Goal: Use online tool/utility: Utilize a website feature to perform a specific function

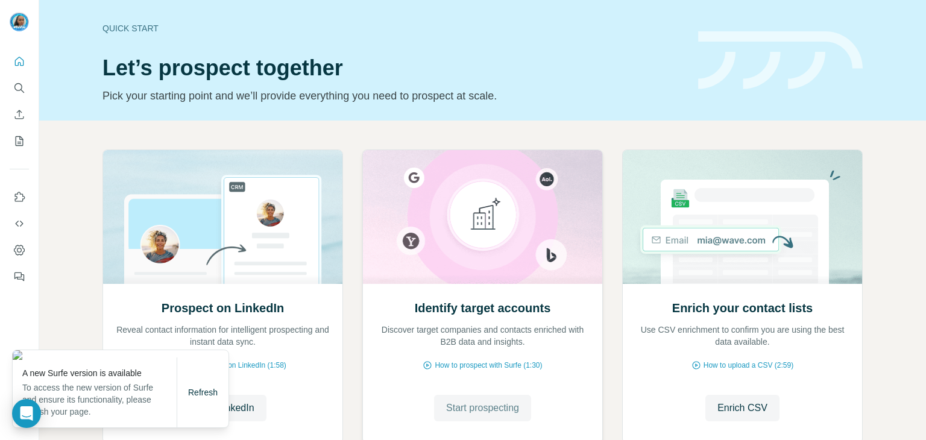
click at [474, 411] on span "Start prospecting" at bounding box center [482, 408] width 73 height 14
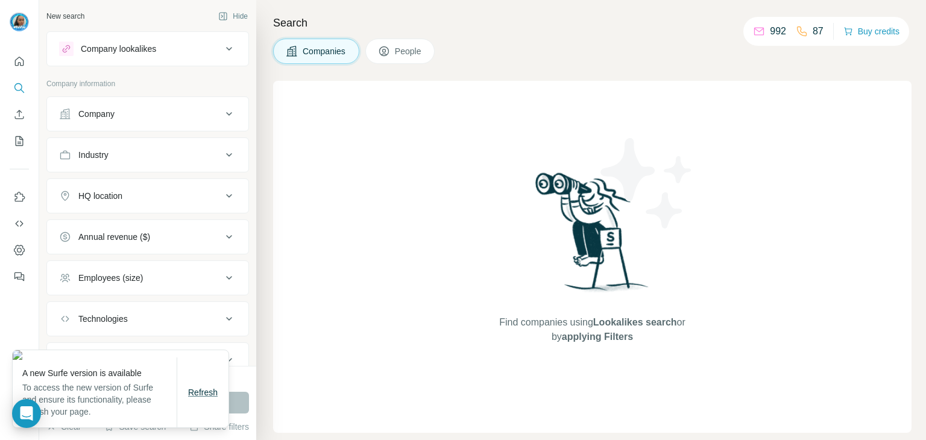
click at [206, 393] on span "Refresh" at bounding box center [203, 393] width 30 height 10
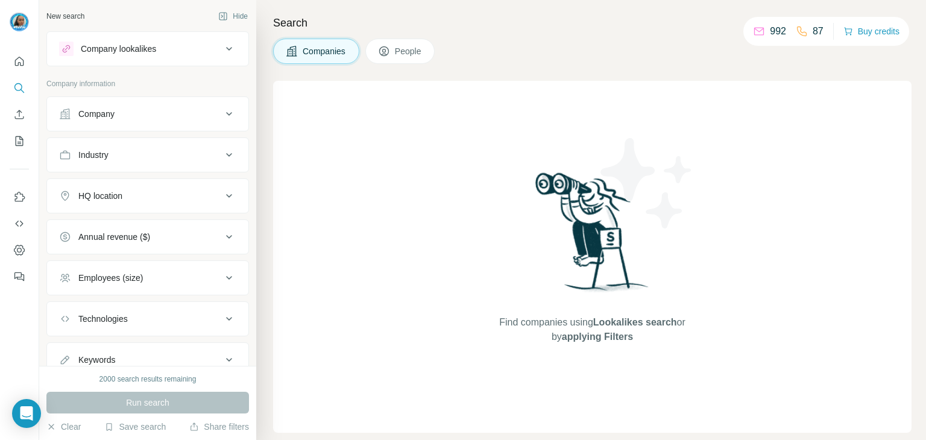
click at [177, 55] on div "Company lookalikes" at bounding box center [140, 49] width 163 height 14
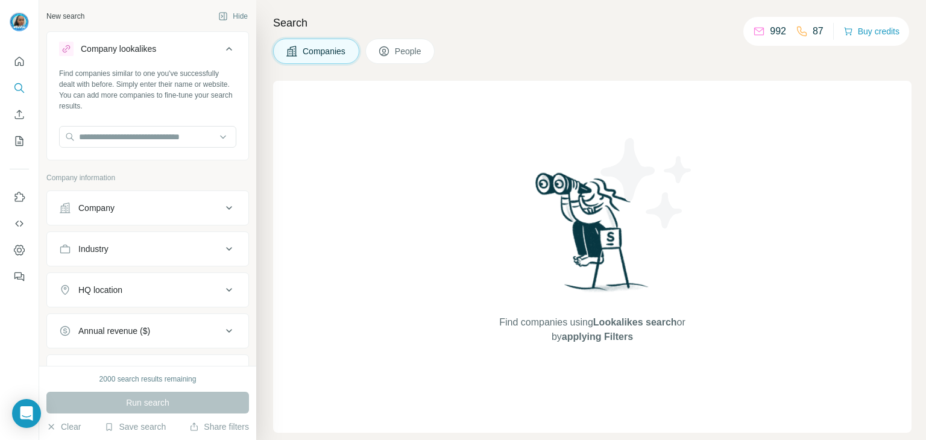
click at [391, 57] on button "People" at bounding box center [400, 51] width 70 height 25
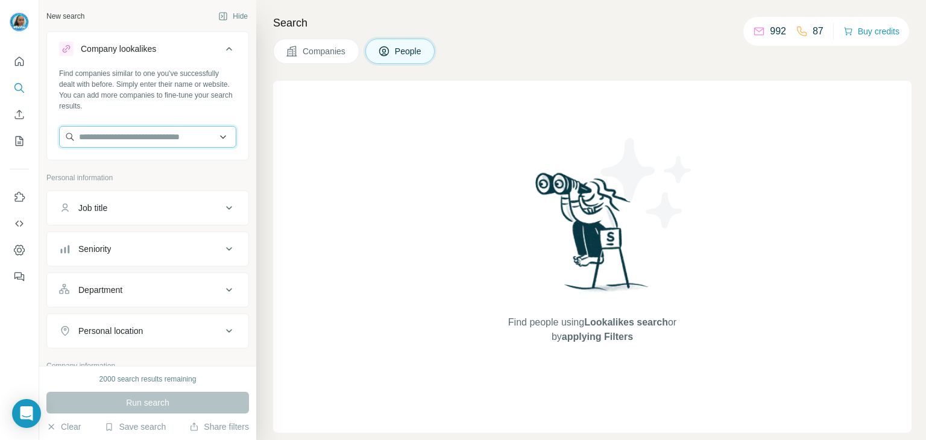
click at [154, 138] on input "text" at bounding box center [147, 137] width 177 height 22
type input "**********"
click at [224, 91] on div "Find companies similar to one you've successfully dealt with before. Simply ent…" at bounding box center [147, 89] width 177 height 43
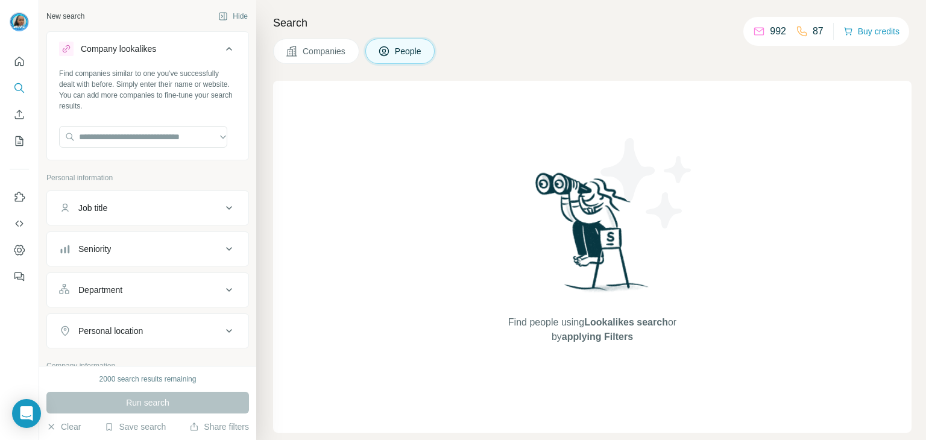
click at [189, 197] on button "Job title" at bounding box center [147, 208] width 201 height 29
